Goal: Navigation & Orientation: Find specific page/section

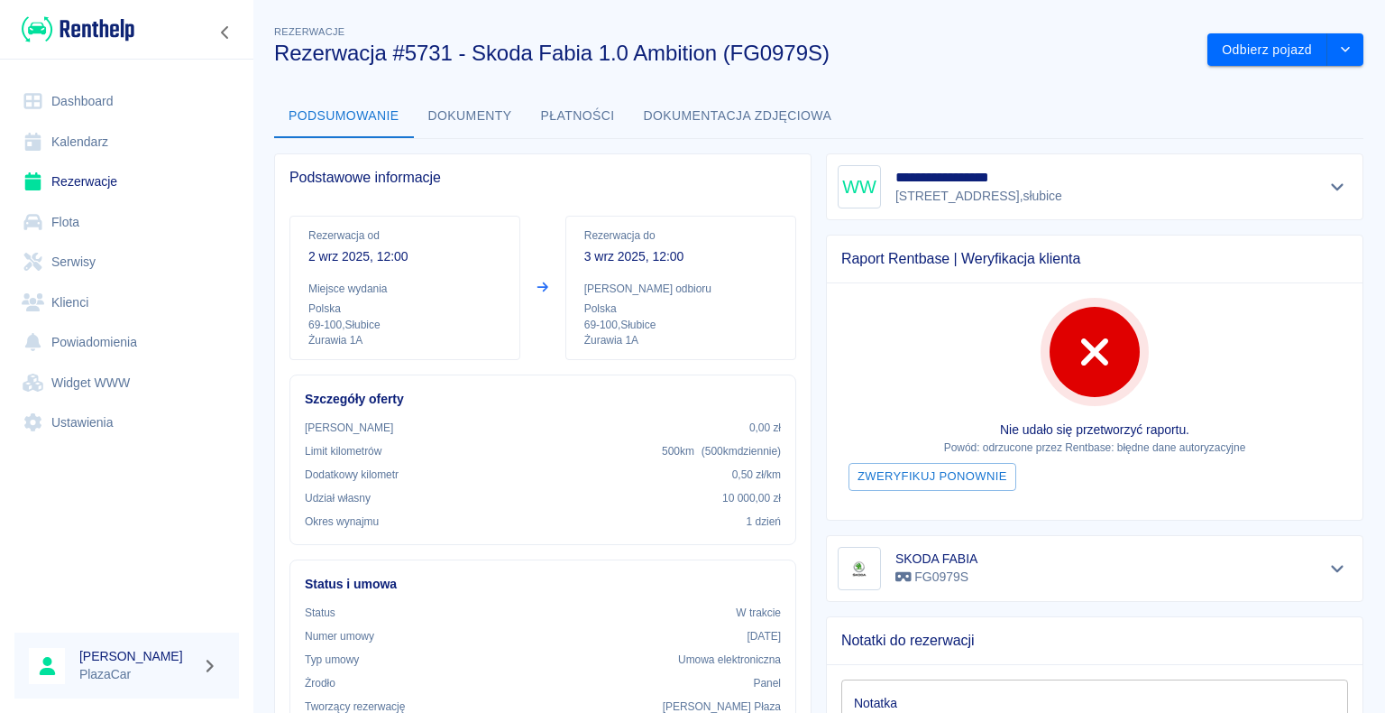
scroll to position [143, 0]
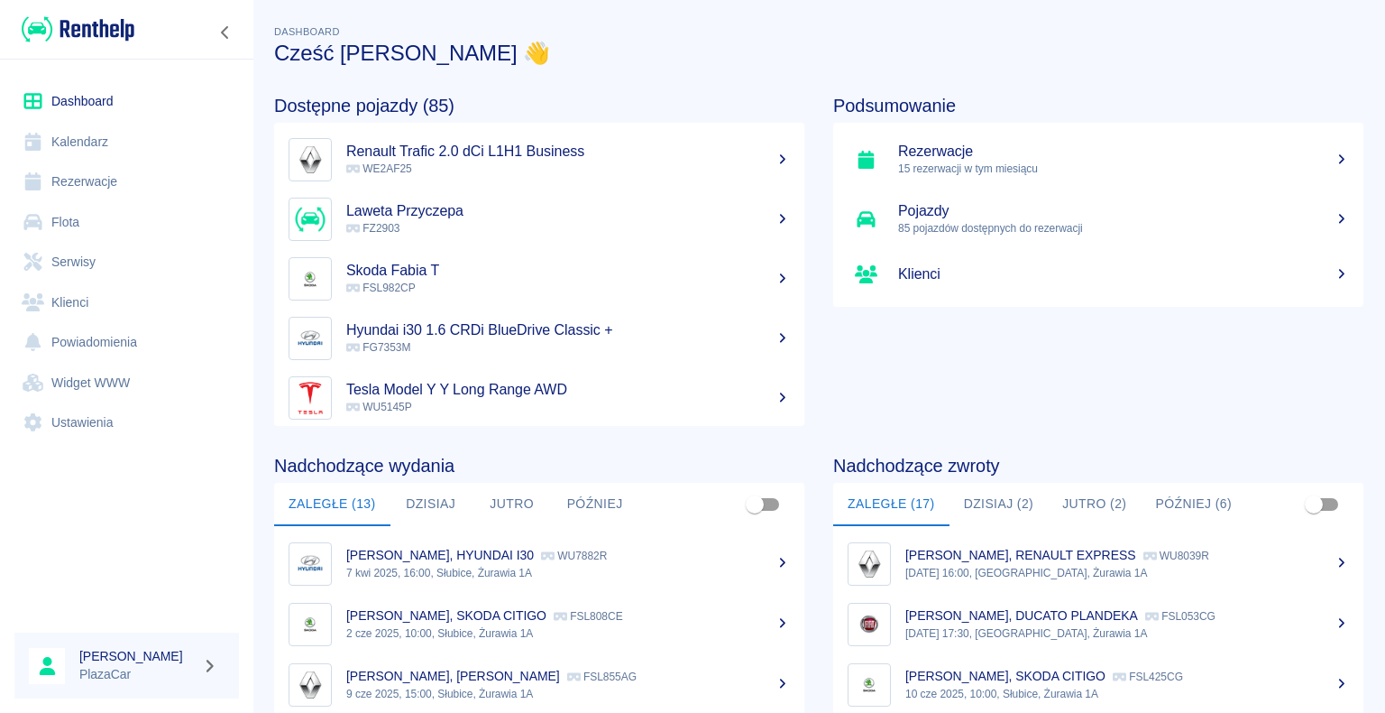
click at [974, 501] on button "Dzisiaj (2)" at bounding box center [999, 504] width 99 height 43
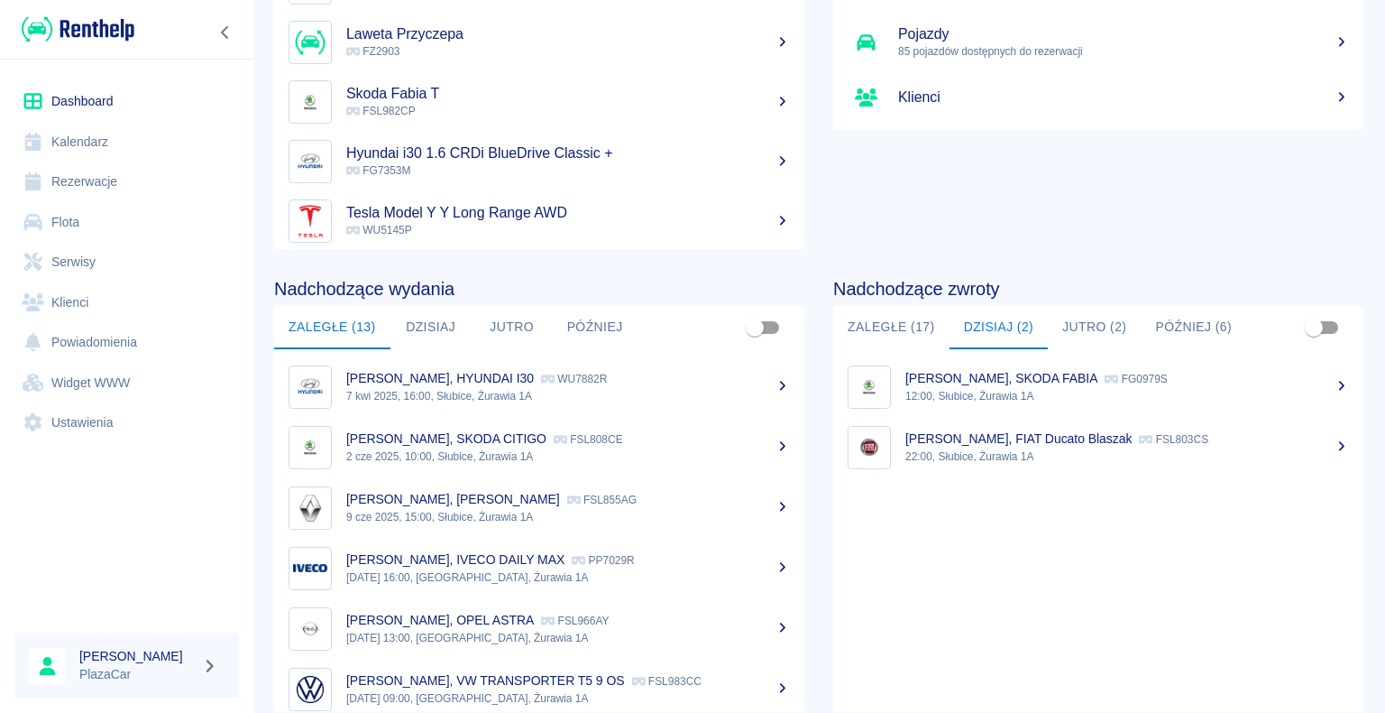
scroll to position [180, 0]
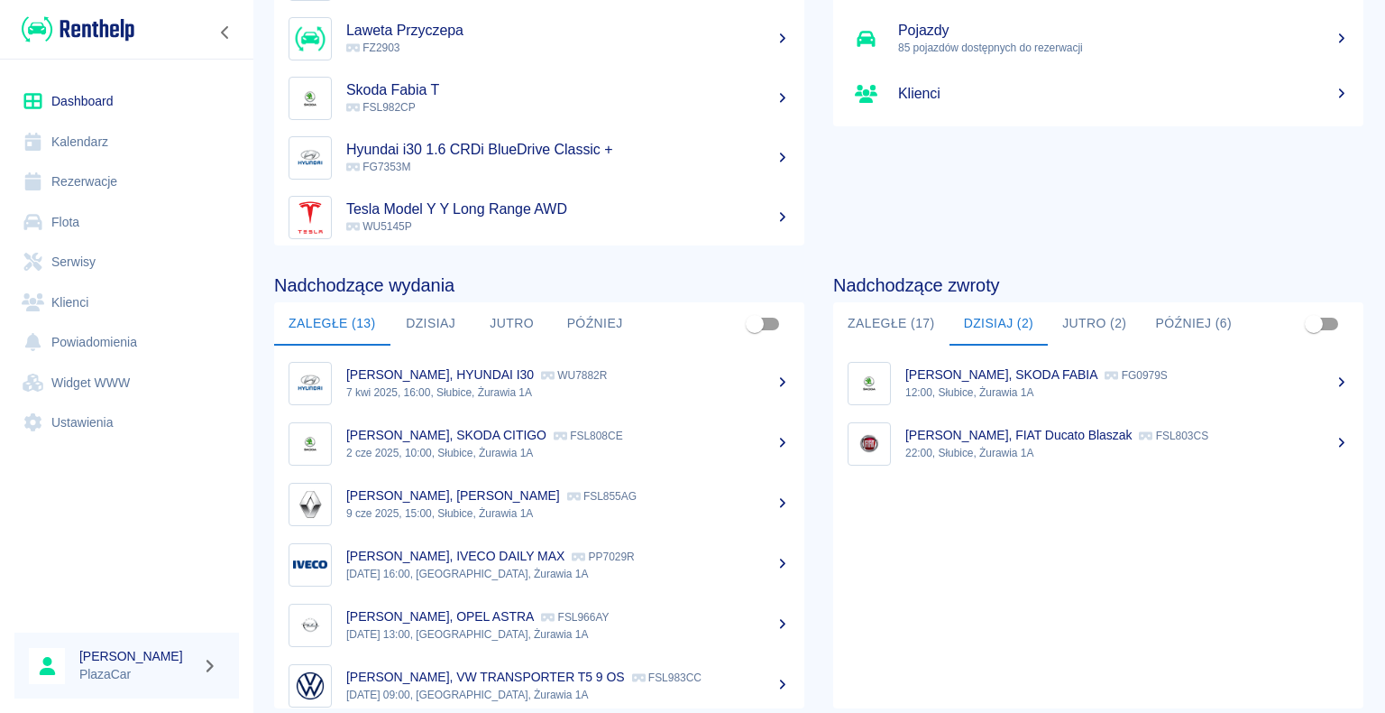
click at [1082, 377] on p "[PERSON_NAME], SKODA FABIA" at bounding box center [1002, 374] width 192 height 14
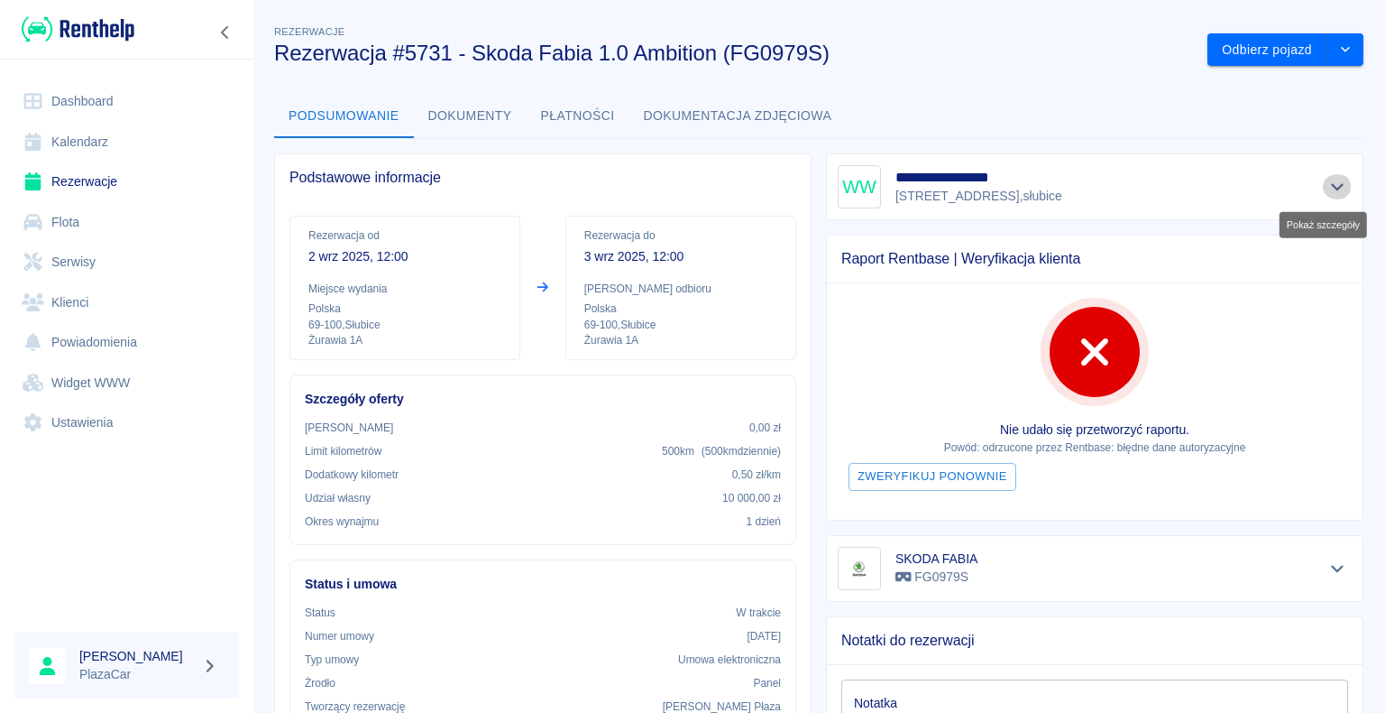
click at [1328, 184] on icon "Pokaż szczegóły" at bounding box center [1338, 187] width 21 height 16
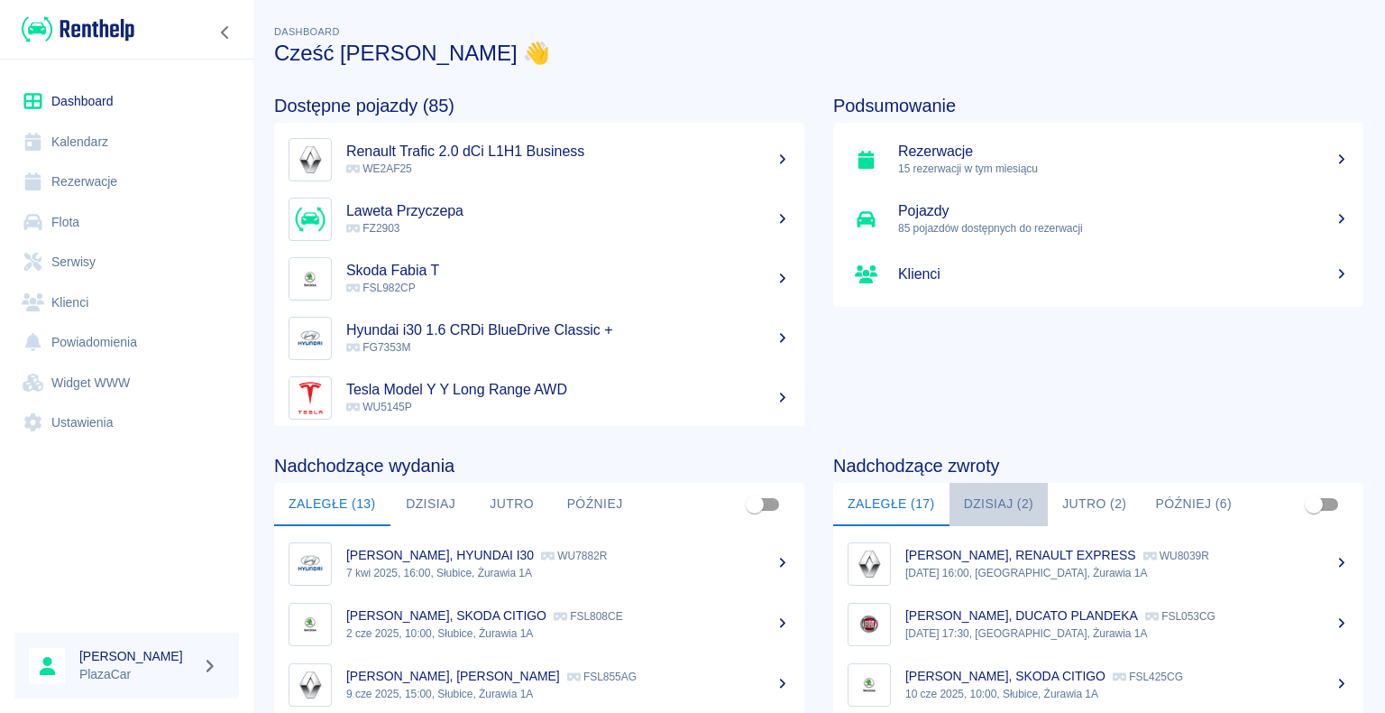
click at [989, 503] on button "Dzisiaj (2)" at bounding box center [999, 504] width 99 height 43
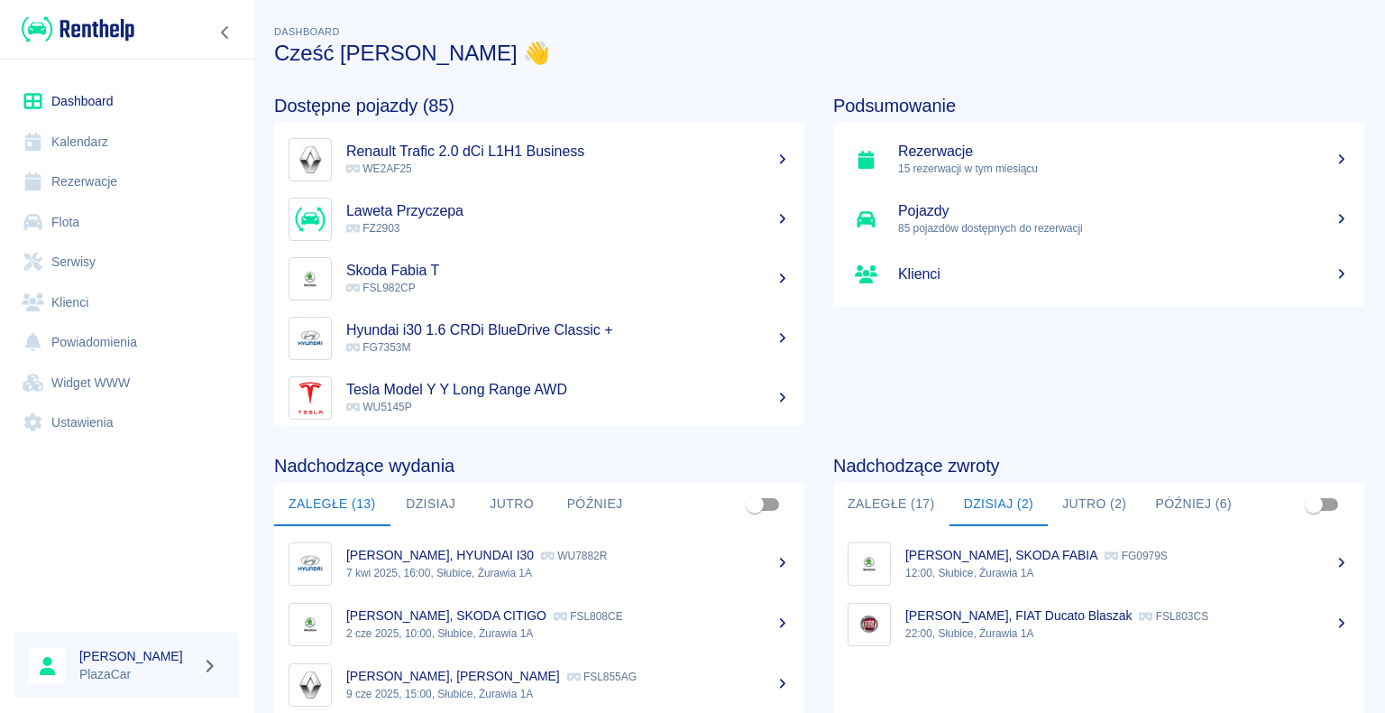
click at [1047, 607] on div "[PERSON_NAME], FIAT Ducato Blaszak FSL803CS" at bounding box center [1128, 615] width 444 height 19
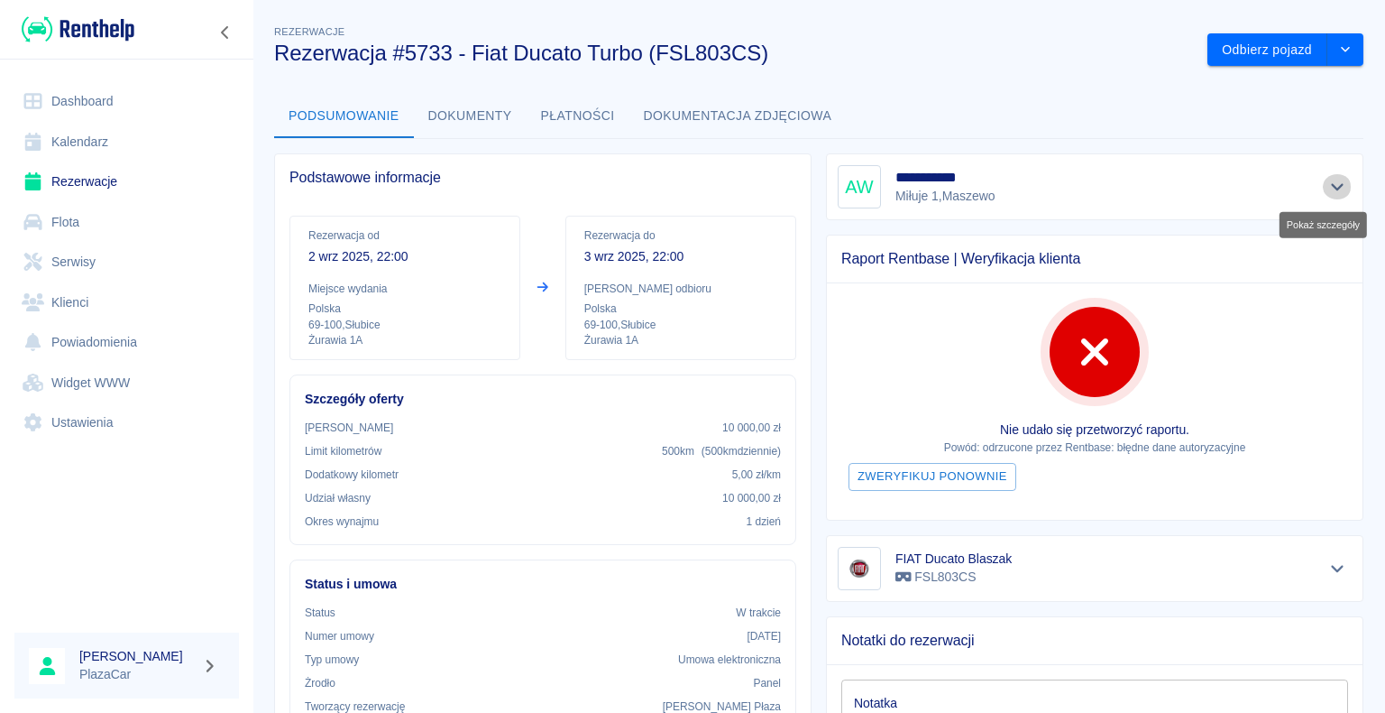
click at [1331, 189] on icon "Pokaż szczegóły" at bounding box center [1337, 187] width 13 height 7
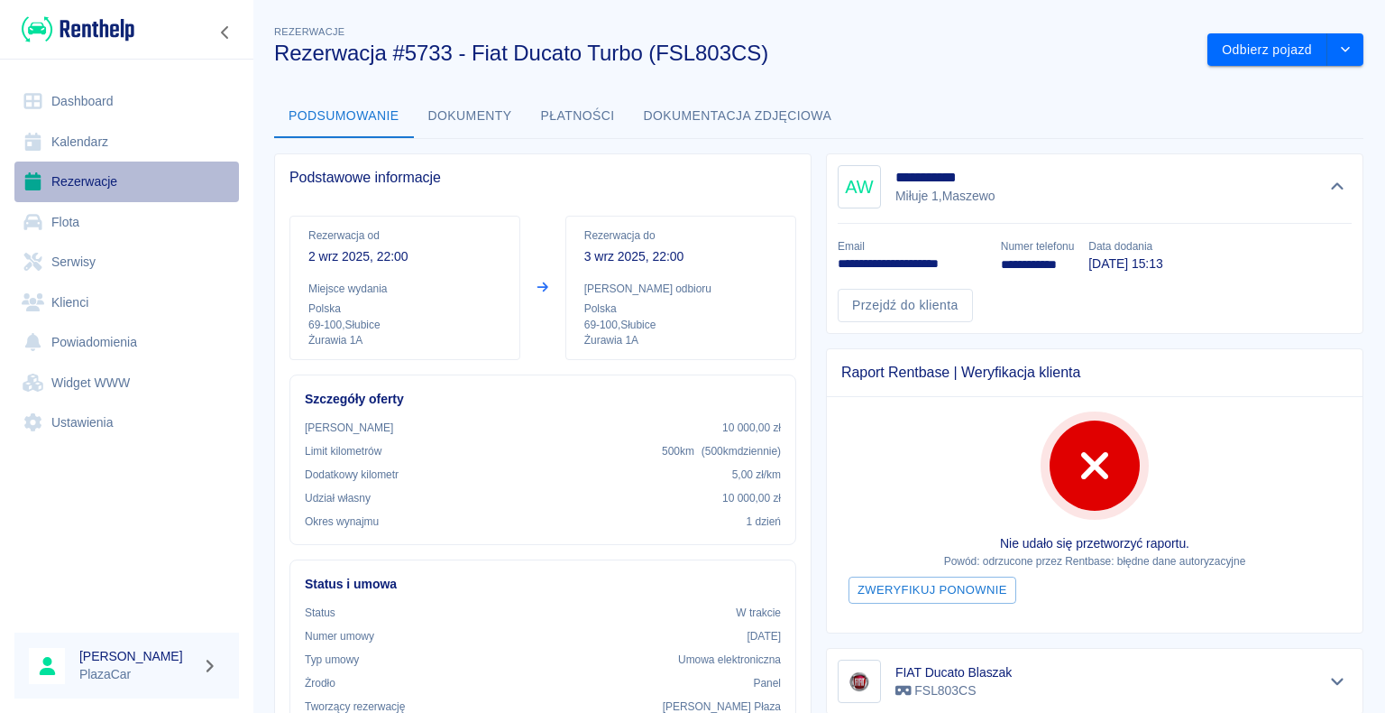
click at [105, 181] on link "Rezerwacje" at bounding box center [126, 181] width 225 height 41
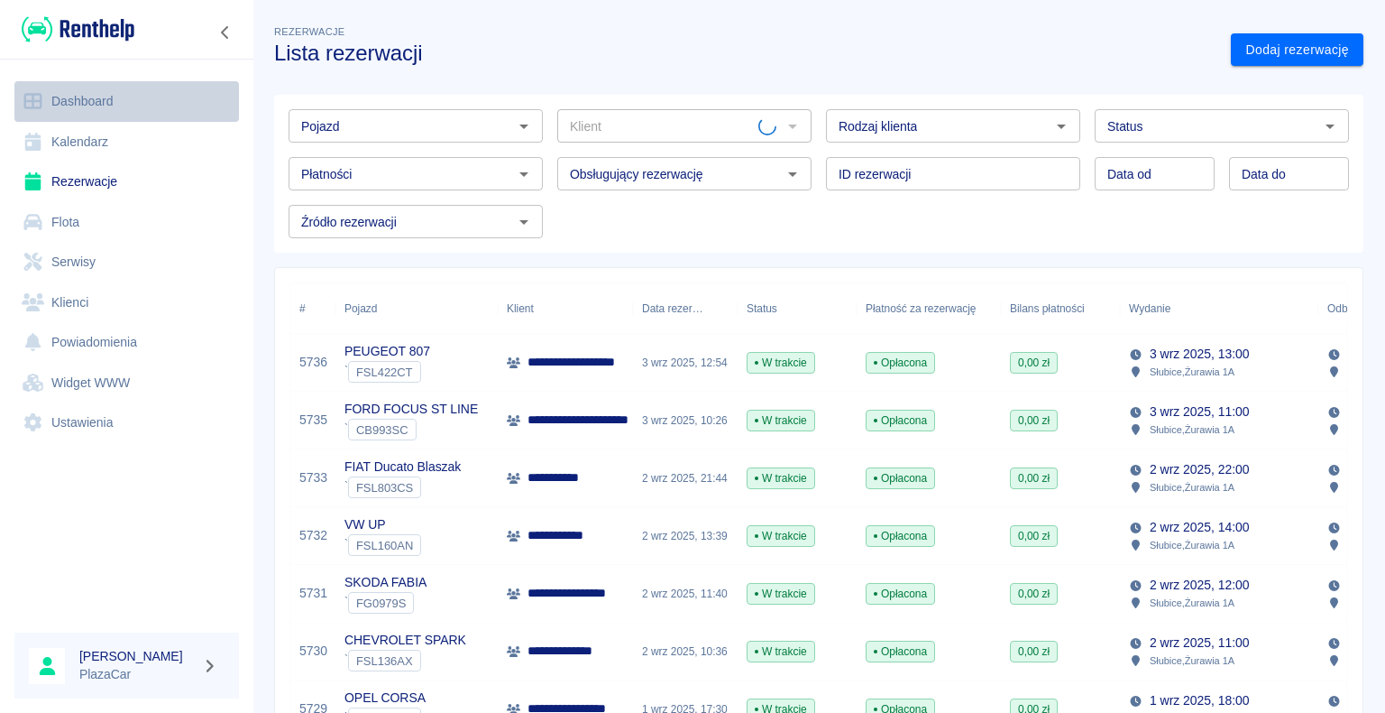
click at [81, 103] on link "Dashboard" at bounding box center [126, 101] width 225 height 41
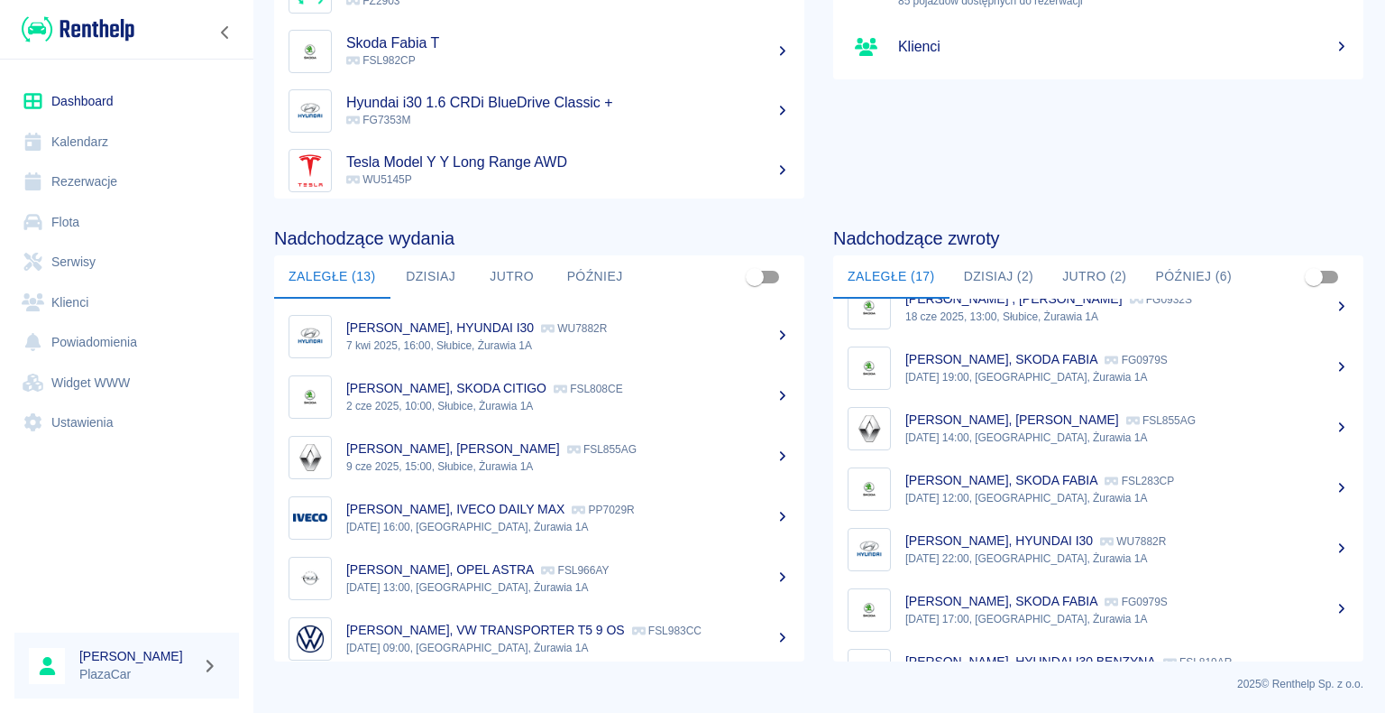
scroll to position [180, 0]
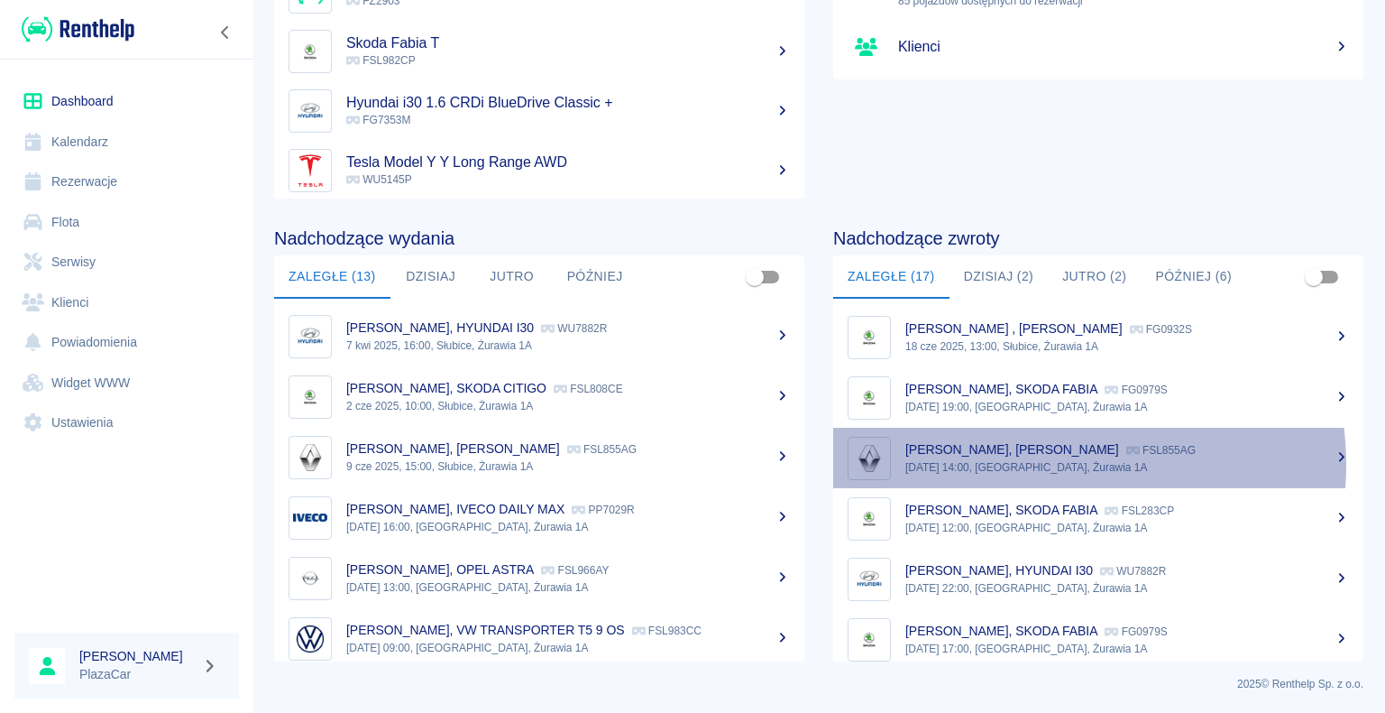
click at [1037, 464] on p "[DATE] 14:00, [GEOGRAPHIC_DATA], Żurawia 1A" at bounding box center [1128, 467] width 444 height 16
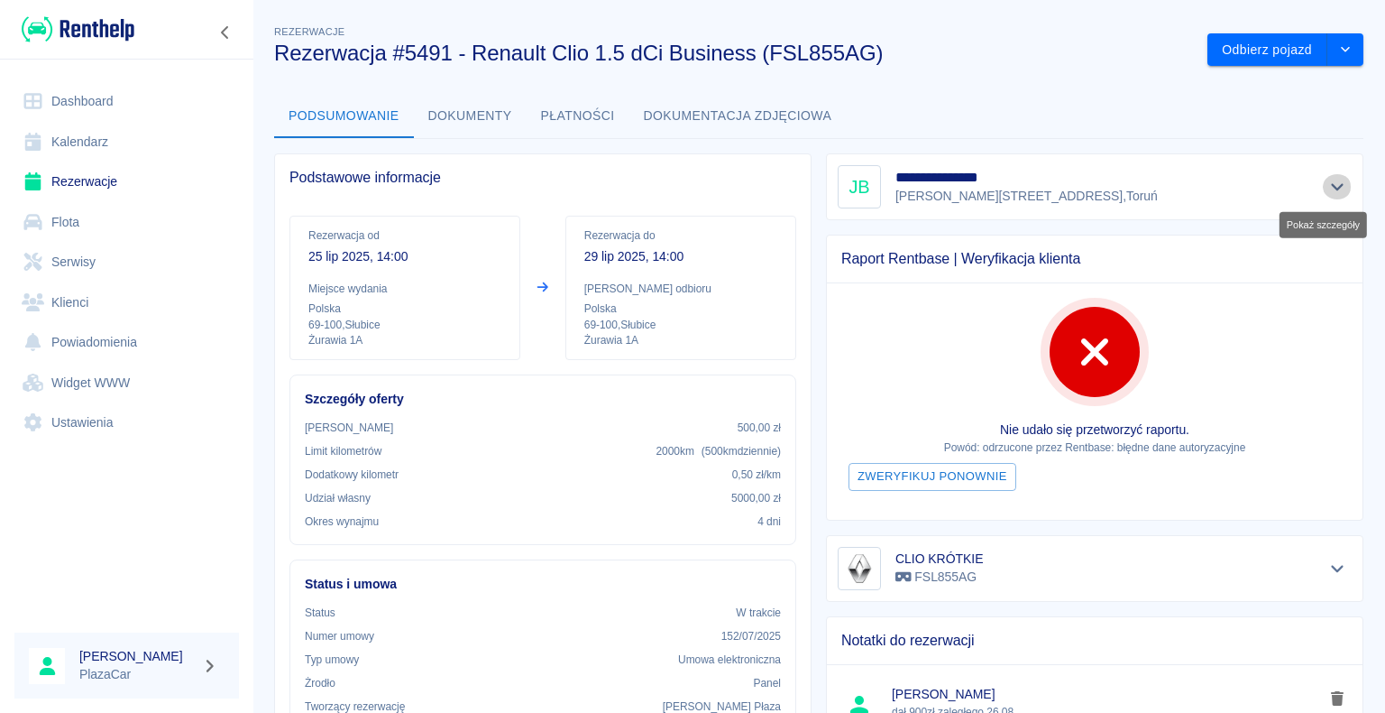
click at [1331, 186] on icon "Pokaż szczegóły" at bounding box center [1337, 187] width 13 height 7
